Goal: Find contact information: Find contact information

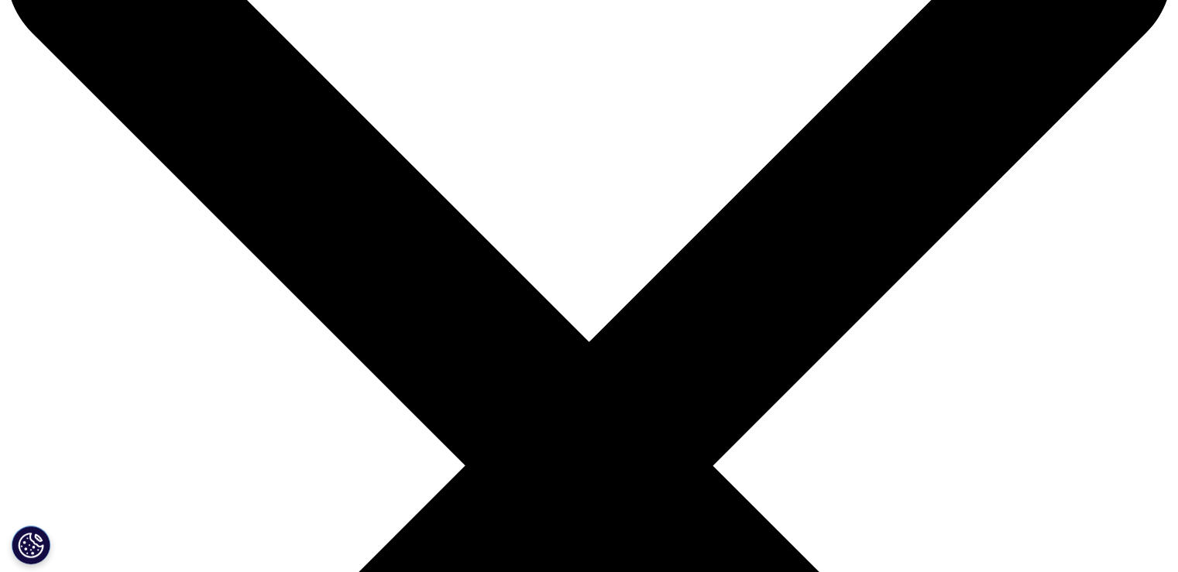
scroll to position [155, 0]
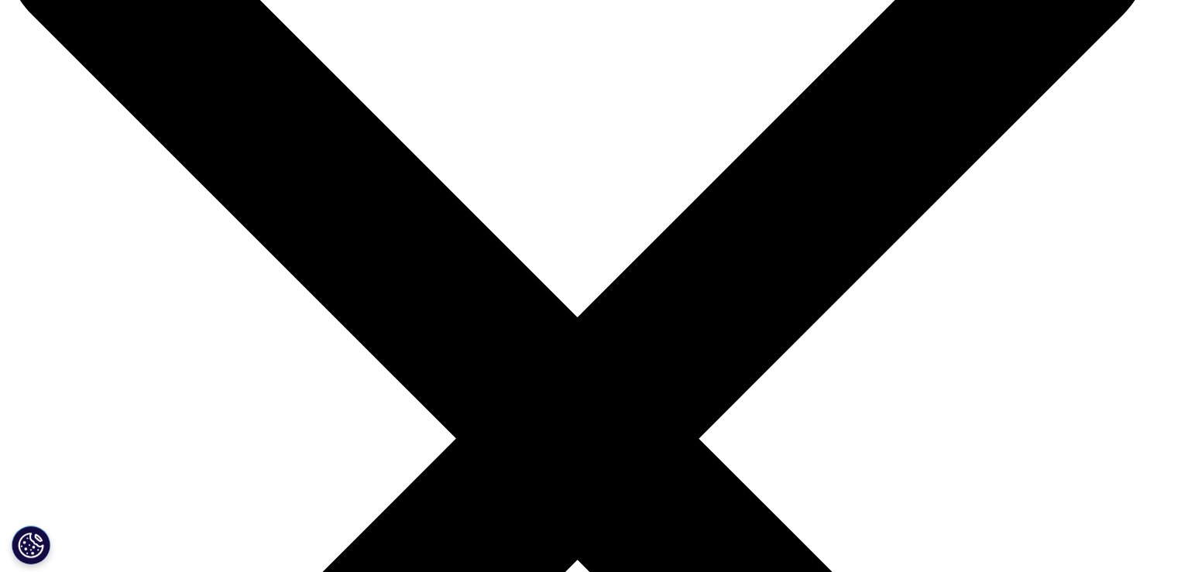
scroll to position [714, 0]
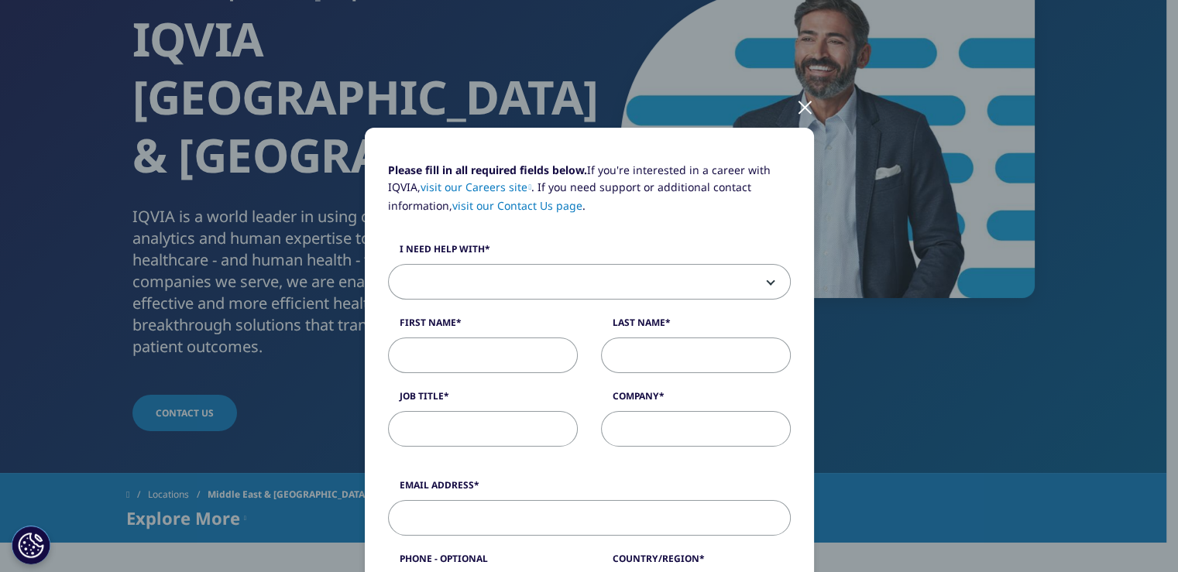
scroll to position [0, 0]
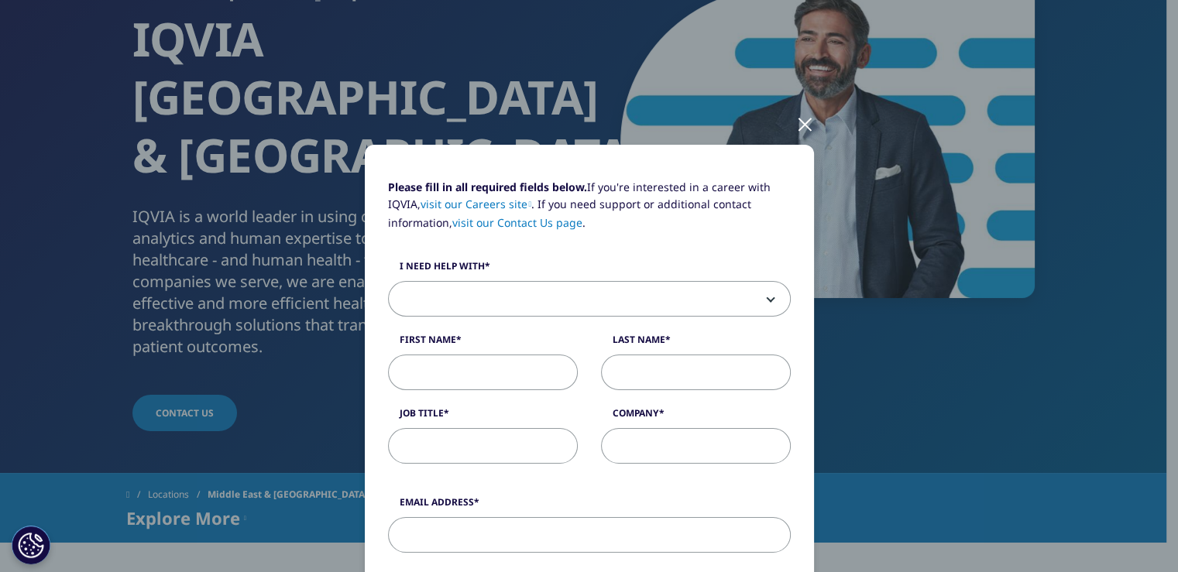
click at [801, 122] on div at bounding box center [805, 123] width 18 height 43
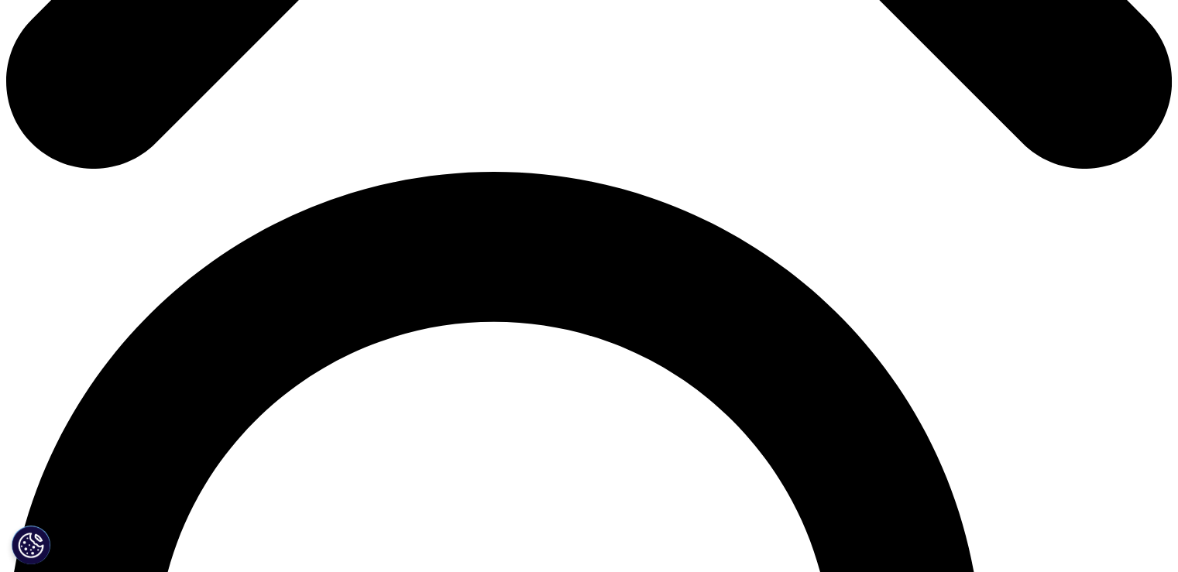
scroll to position [1239, 0]
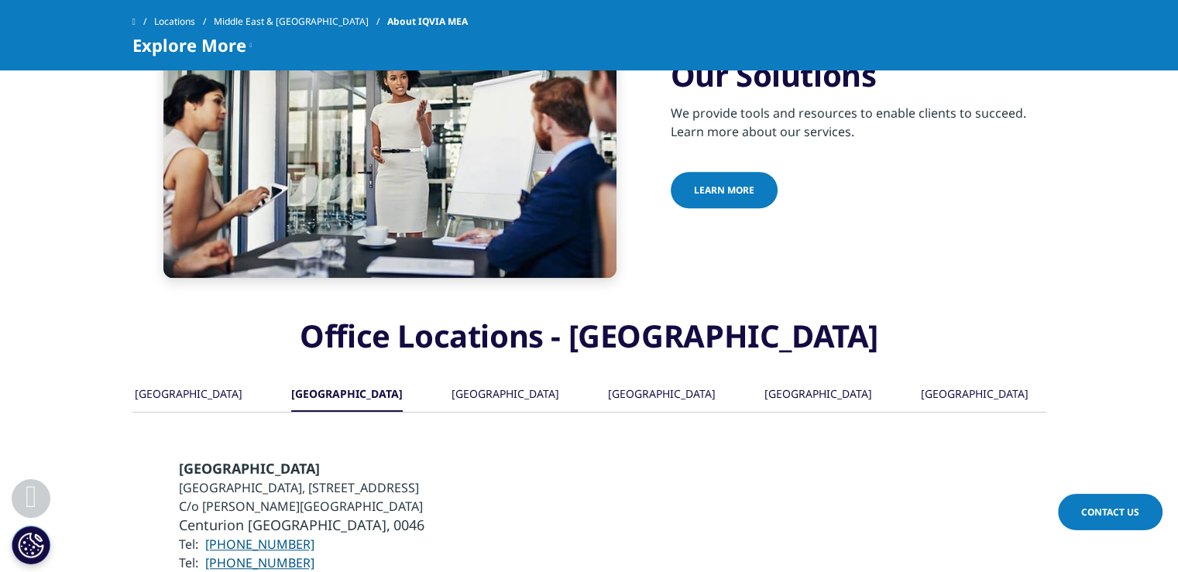
scroll to position [1161, 0]
